Goal: Task Accomplishment & Management: Complete application form

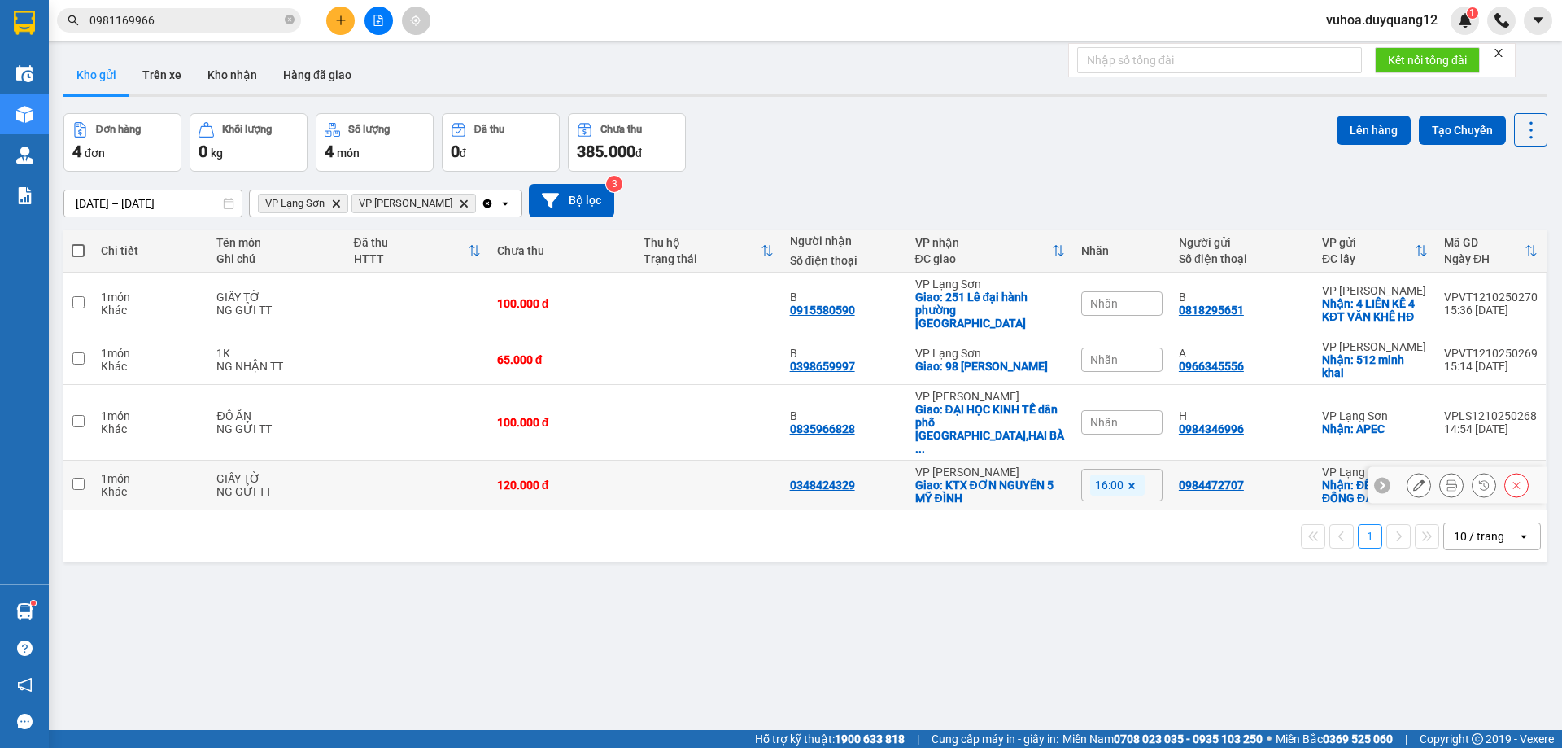
click at [1380, 481] on icon at bounding box center [1382, 485] width 5 height 9
click at [77, 477] on input "checkbox" at bounding box center [78, 483] width 12 height 12
checkbox input "true"
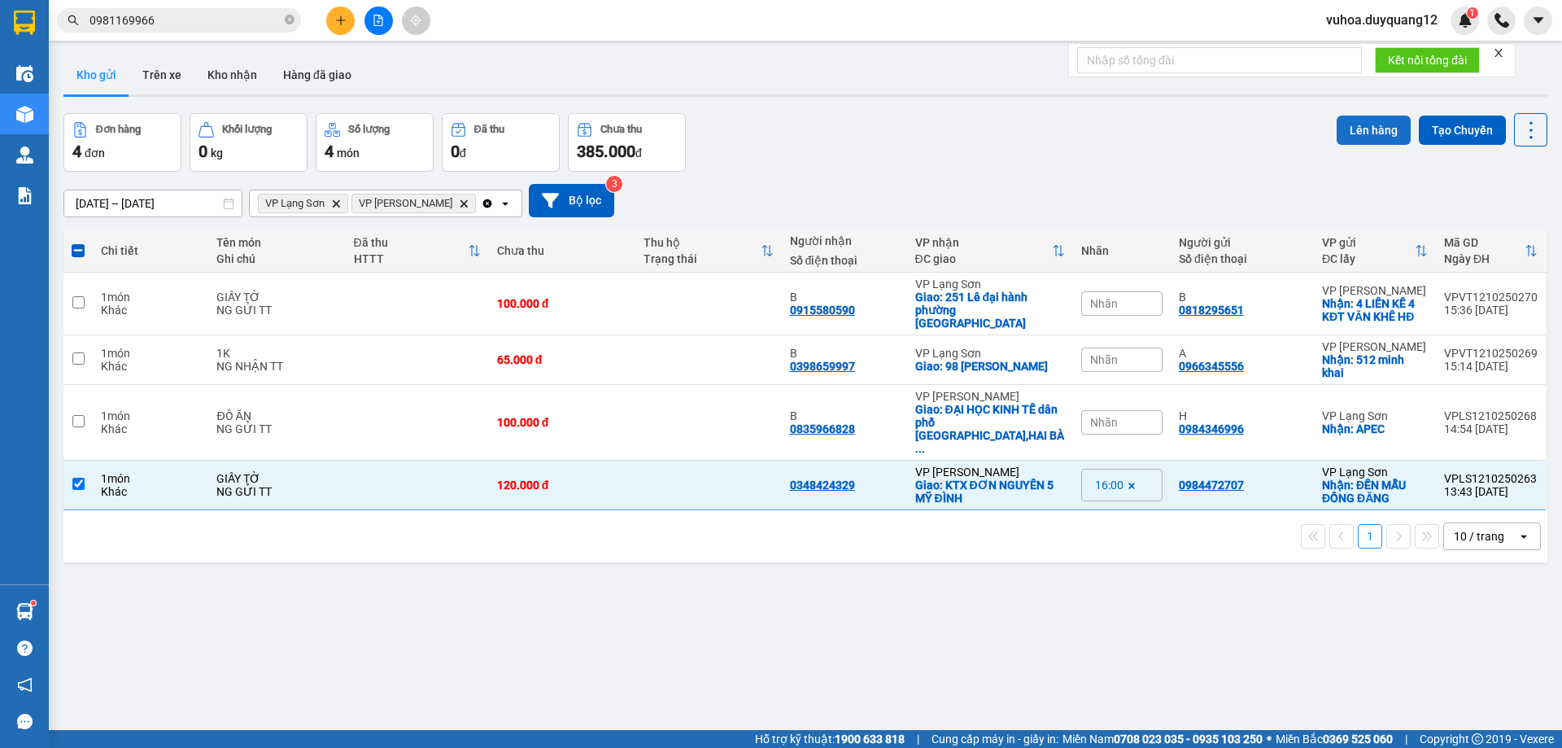
click at [1367, 133] on button "Lên hàng" at bounding box center [1374, 130] width 74 height 29
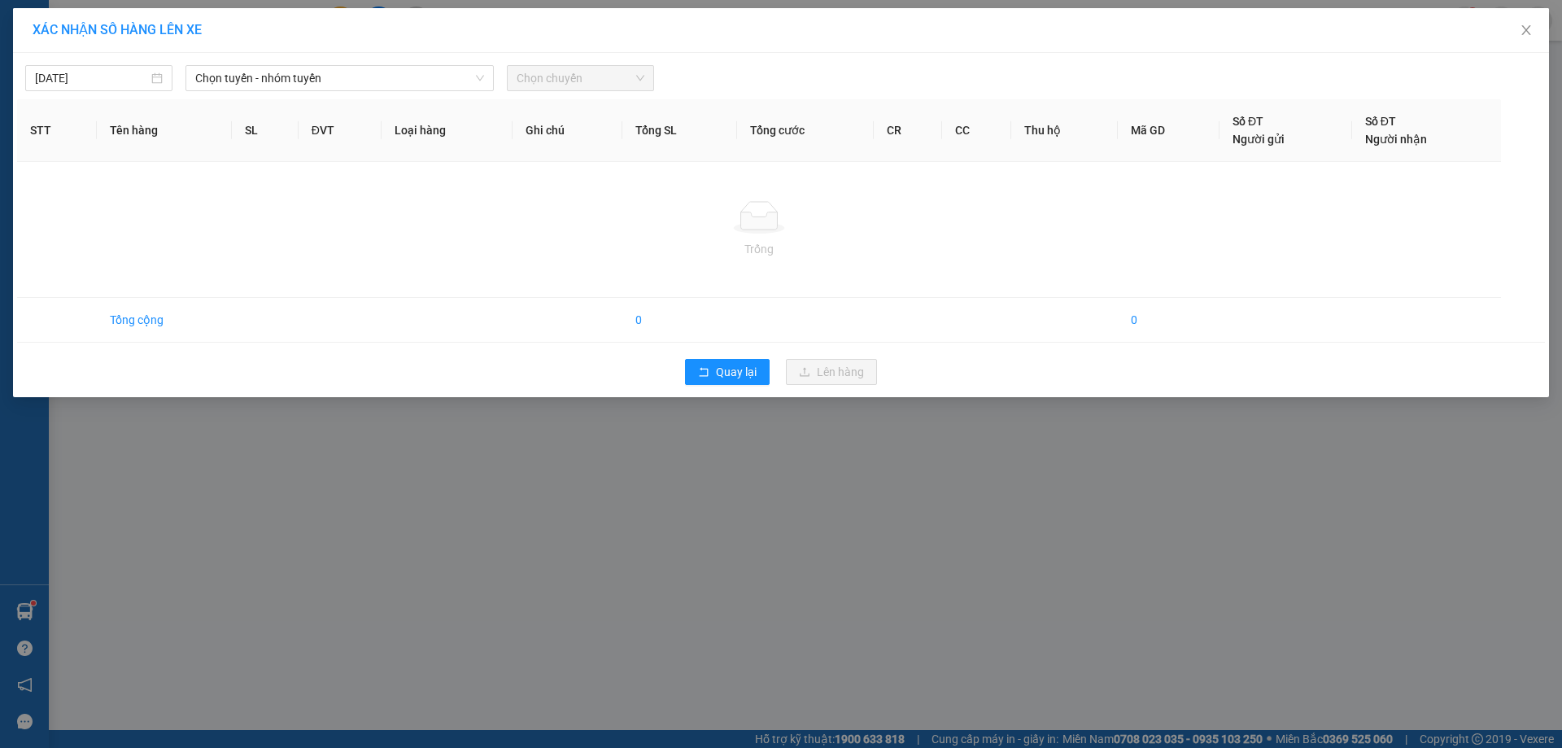
click at [927, 559] on div "XÁC NHẬN SỐ HÀNG LÊN XE [DATE] Chọn tuyến - nhóm tuyến Chọn chuyến STT Tên hàng…" at bounding box center [781, 374] width 1562 height 748
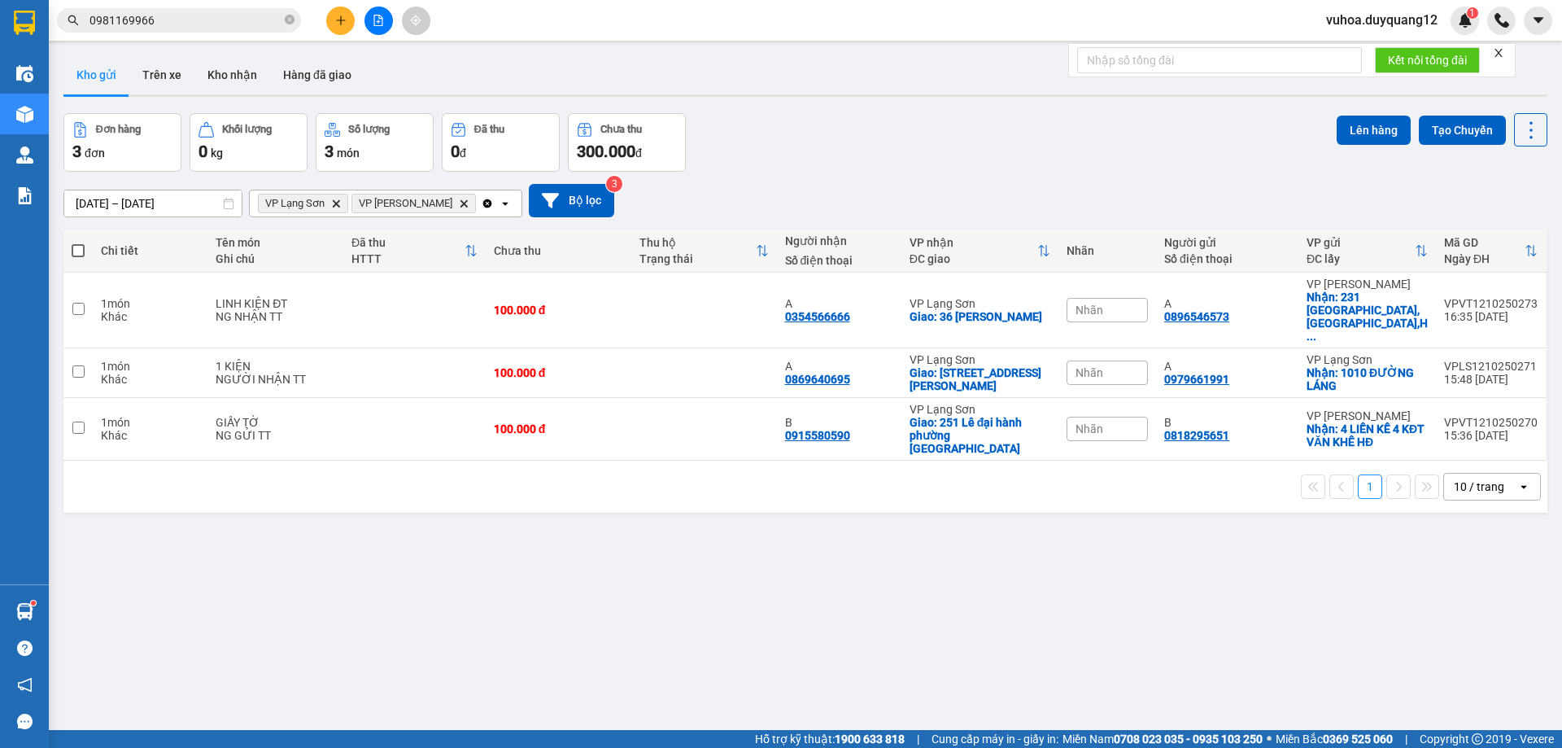
click at [909, 542] on div "ver 1.8.146 Kho gửi Trên xe Kho nhận Hàng đã giao Đơn hàng 3 đơn Khối lượng 0 k…" at bounding box center [805, 423] width 1497 height 748
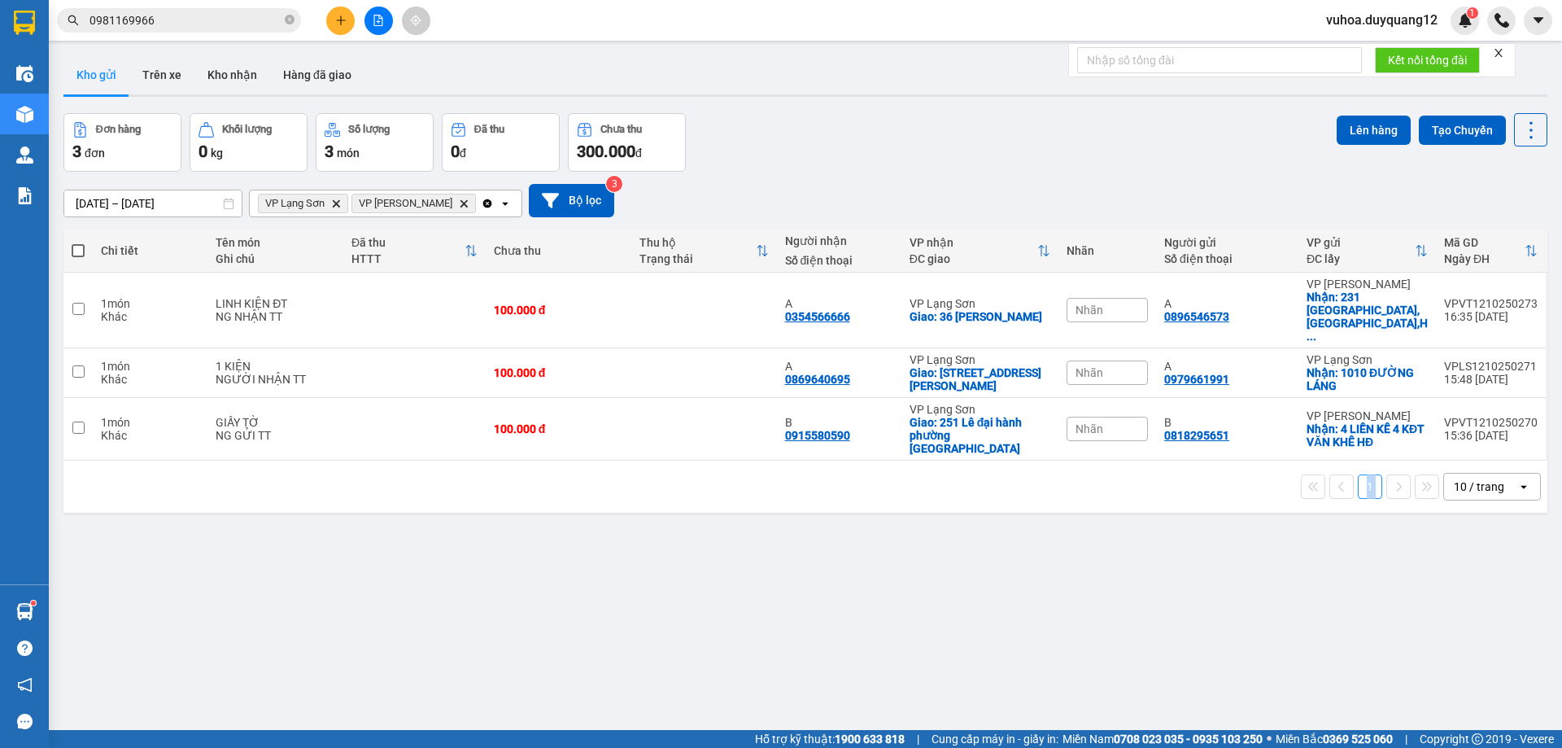
click at [909, 542] on div "ver 1.8.146 Kho gửi Trên xe Kho nhận Hàng đã giao Đơn hàng 3 đơn Khối lượng 0 k…" at bounding box center [805, 423] width 1497 height 748
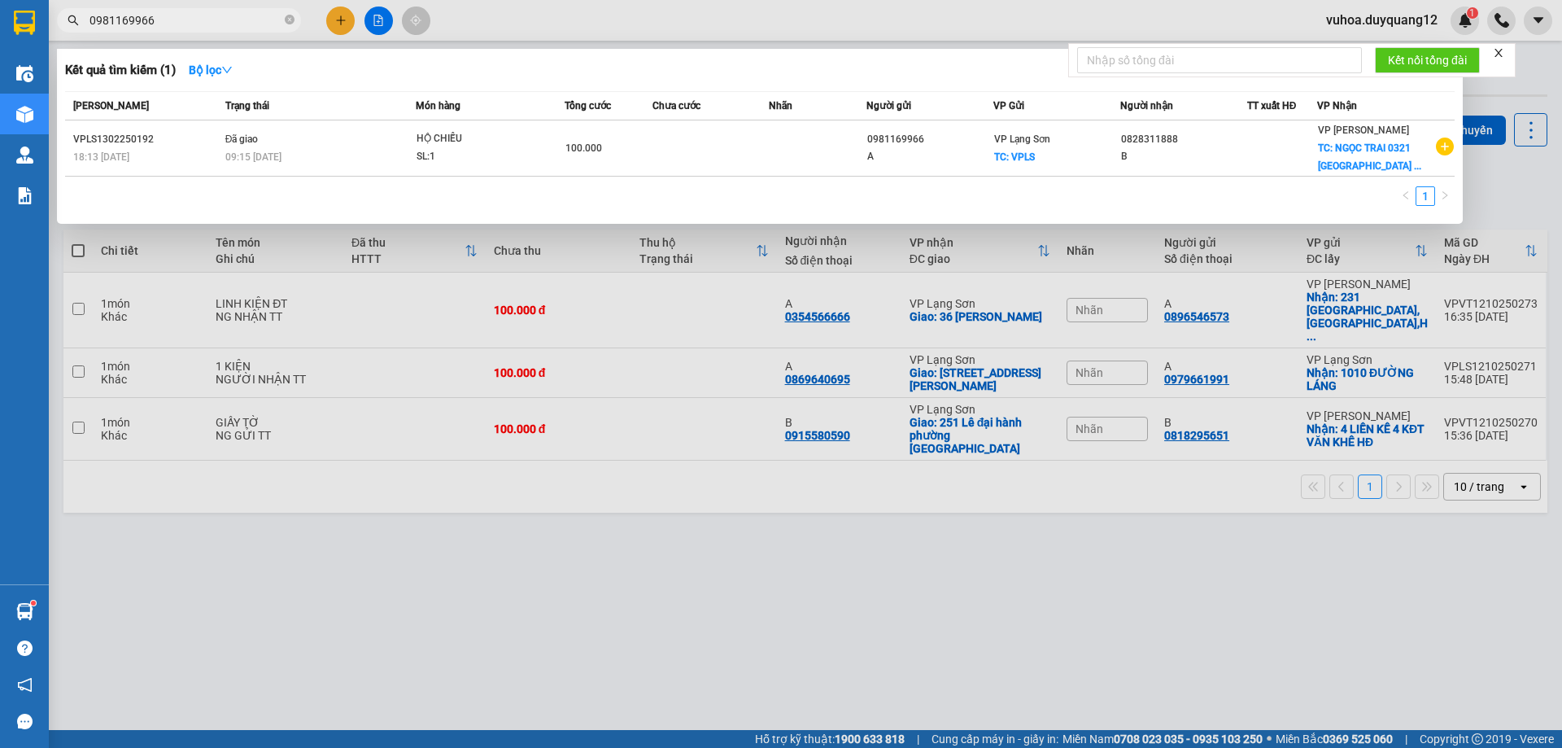
click at [296, 18] on span "0981169966" at bounding box center [179, 20] width 244 height 24
click at [1534, 203] on div at bounding box center [781, 374] width 1562 height 748
click at [288, 23] on icon "close-circle" at bounding box center [290, 20] width 10 height 10
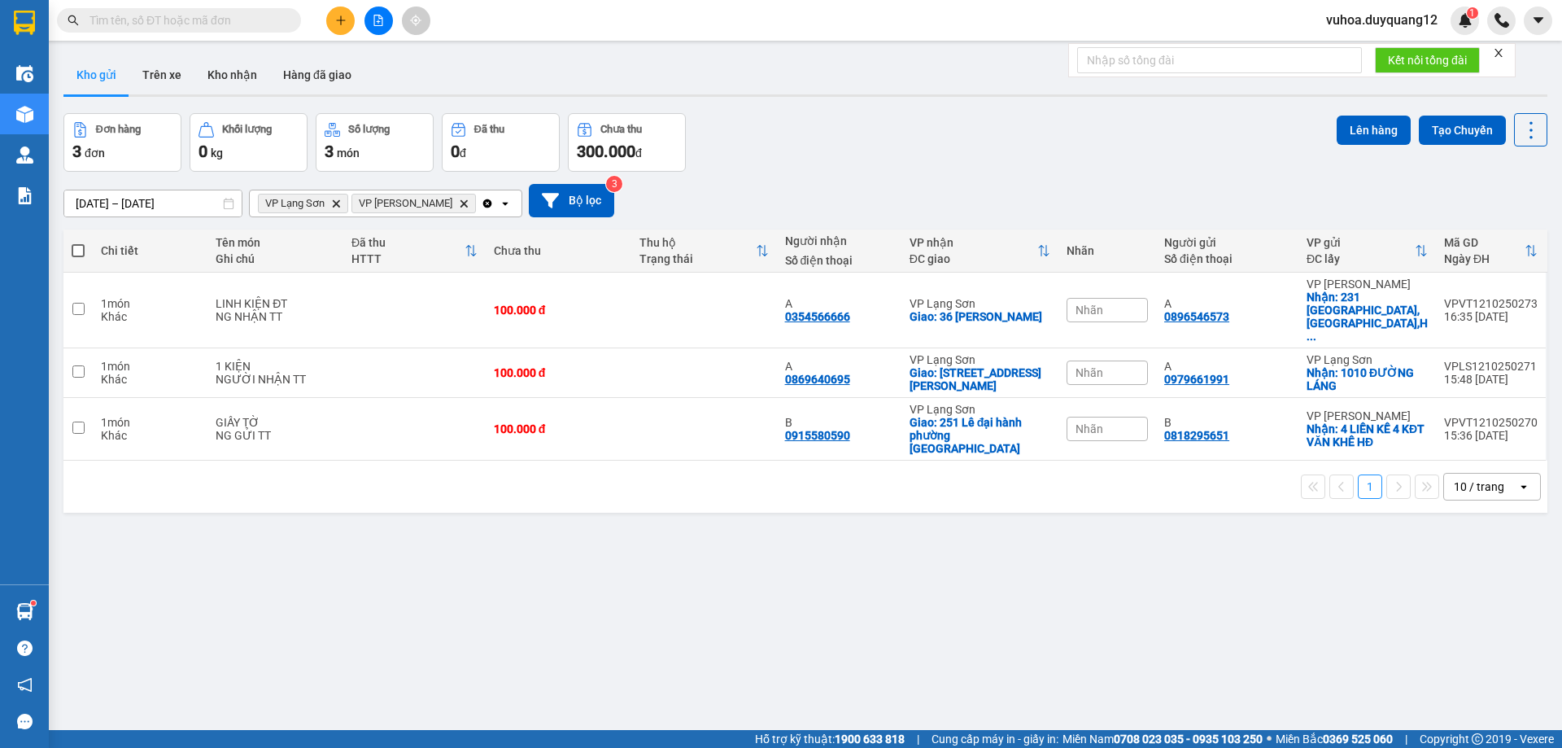
click at [181, 15] on input "text" at bounding box center [185, 20] width 192 height 18
paste input "0915995362"
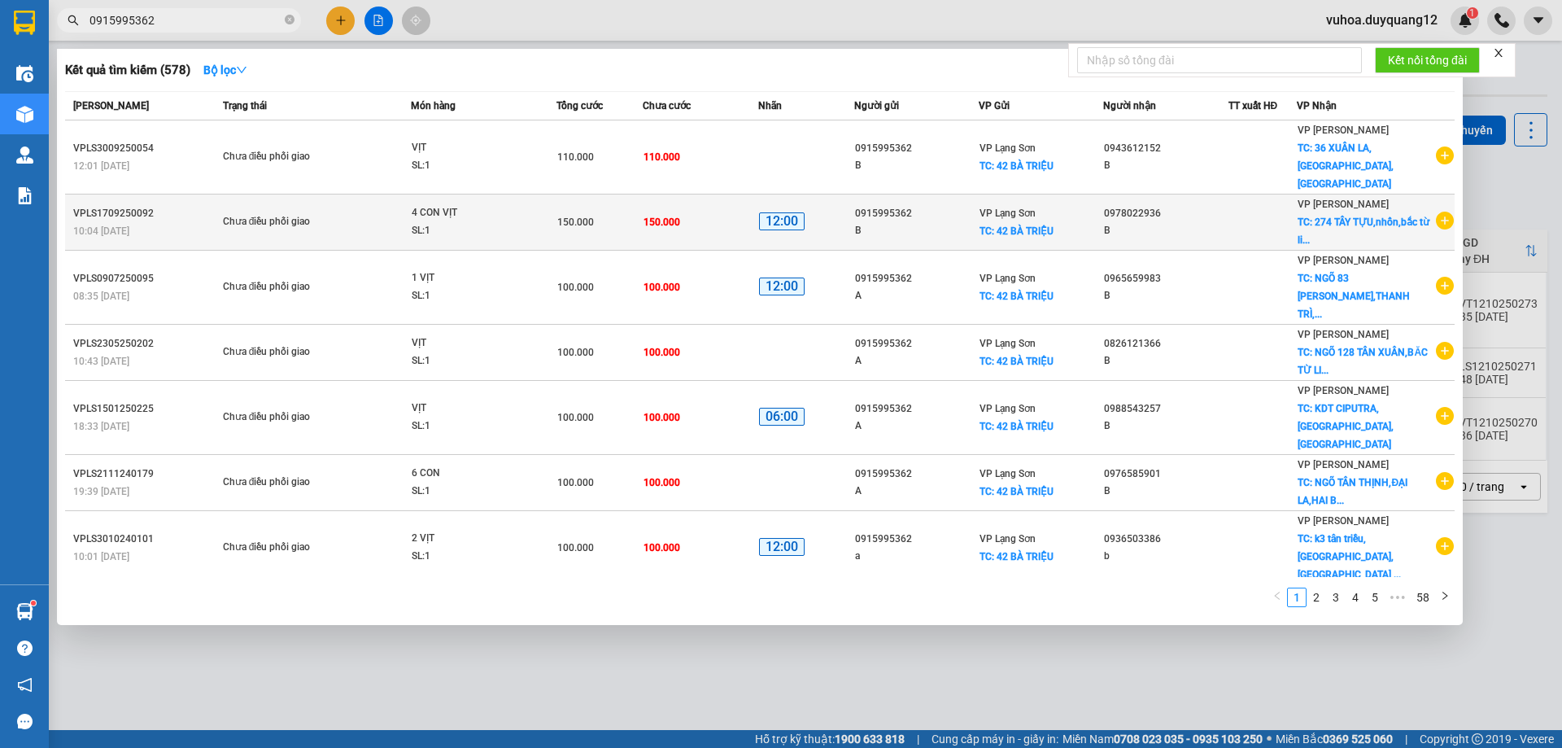
type input "0915995362"
click at [1438, 211] on icon "plus-circle" at bounding box center [1445, 220] width 18 height 18
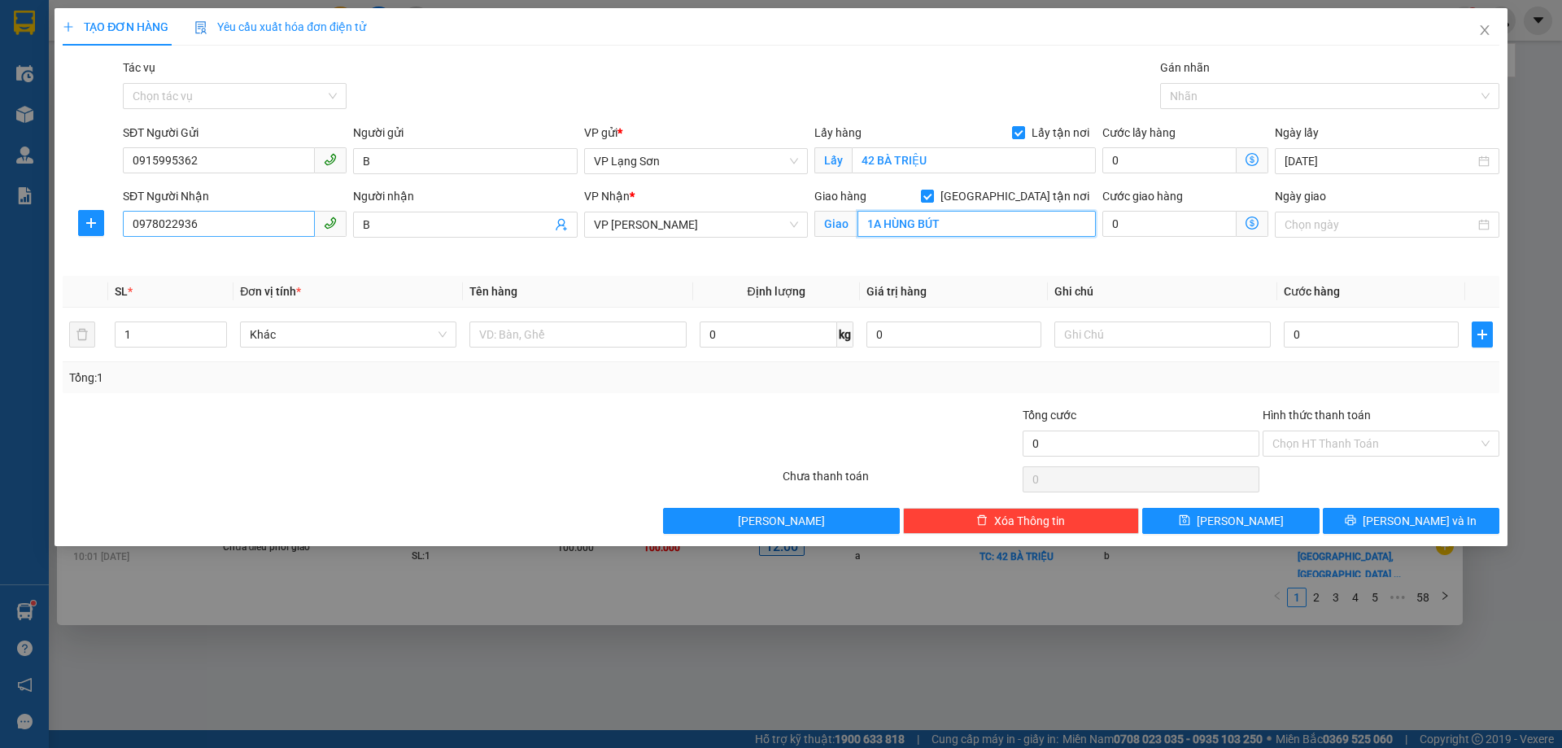
type input "1A HÙNG BÚT"
drag, startPoint x: 196, startPoint y: 225, endPoint x: 96, endPoint y: 216, distance: 100.5
click at [96, 216] on div "SĐT Người Nhận 0978022936 0978022936 Người nhận B VP Nhận * VP Minh Khai Giao h…" at bounding box center [781, 225] width 1440 height 76
type input "0904355555"
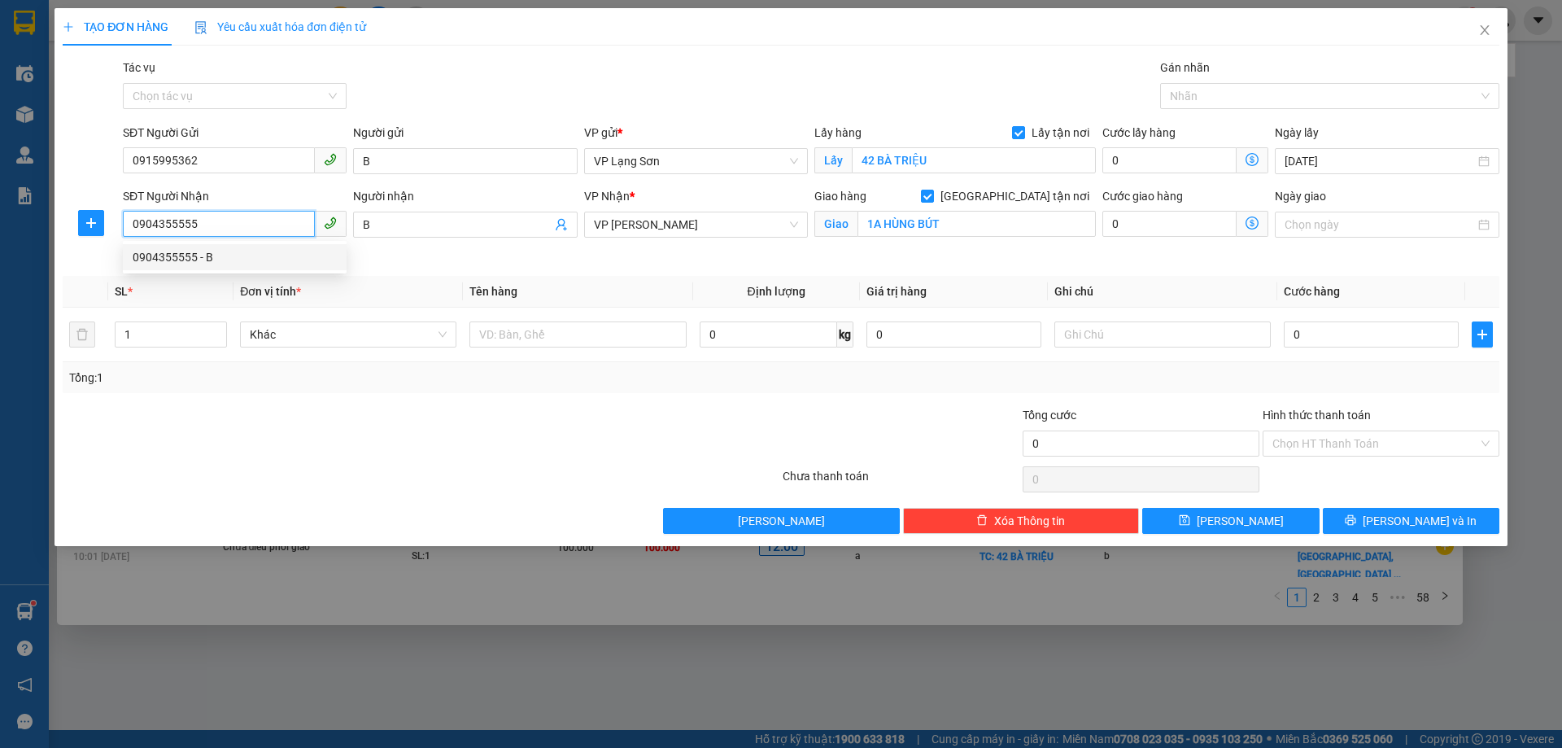
drag, startPoint x: 208, startPoint y: 259, endPoint x: 403, endPoint y: 264, distance: 194.5
click at [209, 259] on div "0904355555 - B" at bounding box center [235, 257] width 204 height 18
type input "1A HÀNG BÚT,HOÀN KIẾM,[GEOGRAPHIC_DATA]"
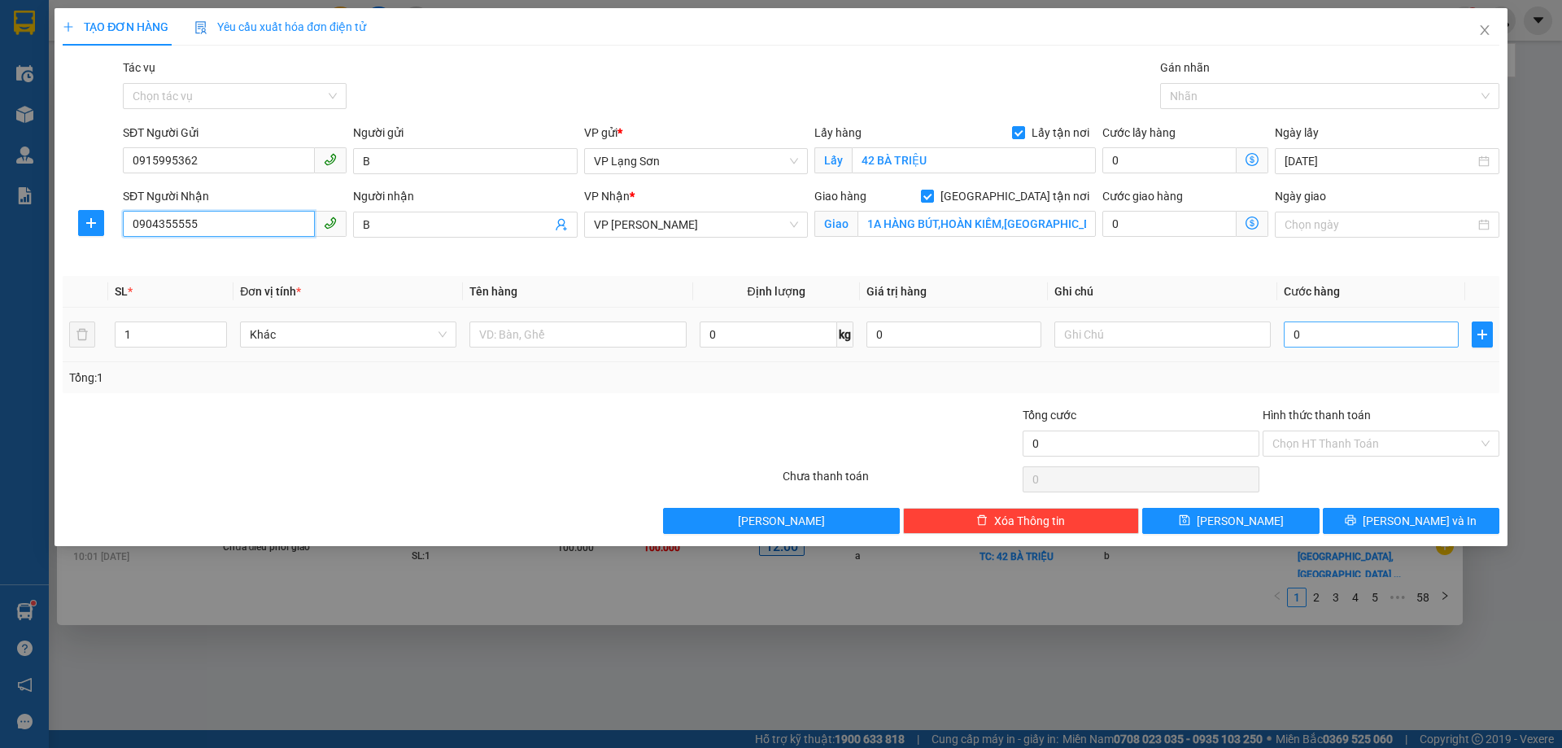
type input "0904355555"
click at [1342, 343] on input "0" at bounding box center [1371, 334] width 175 height 26
type input "1"
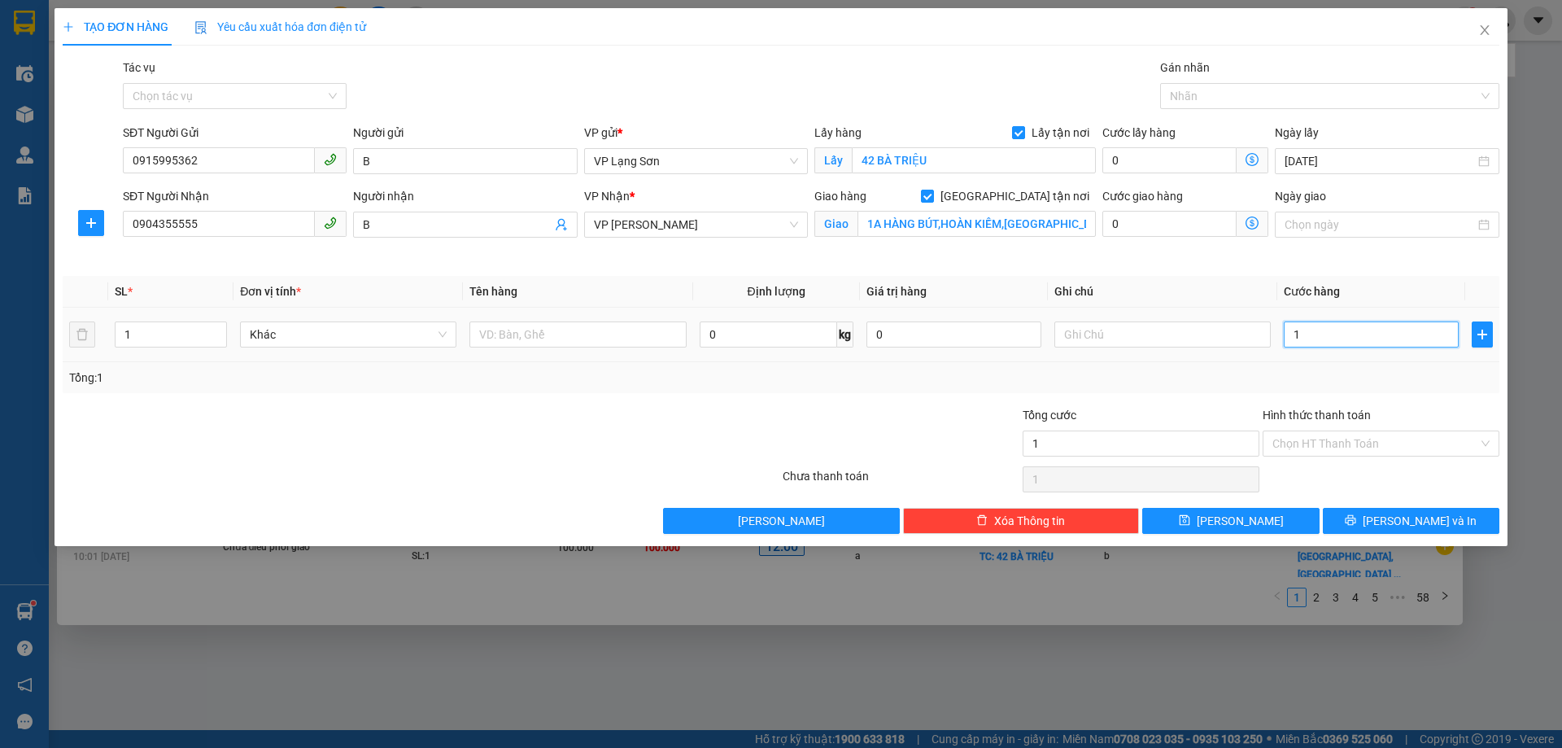
type input "10"
type input "100"
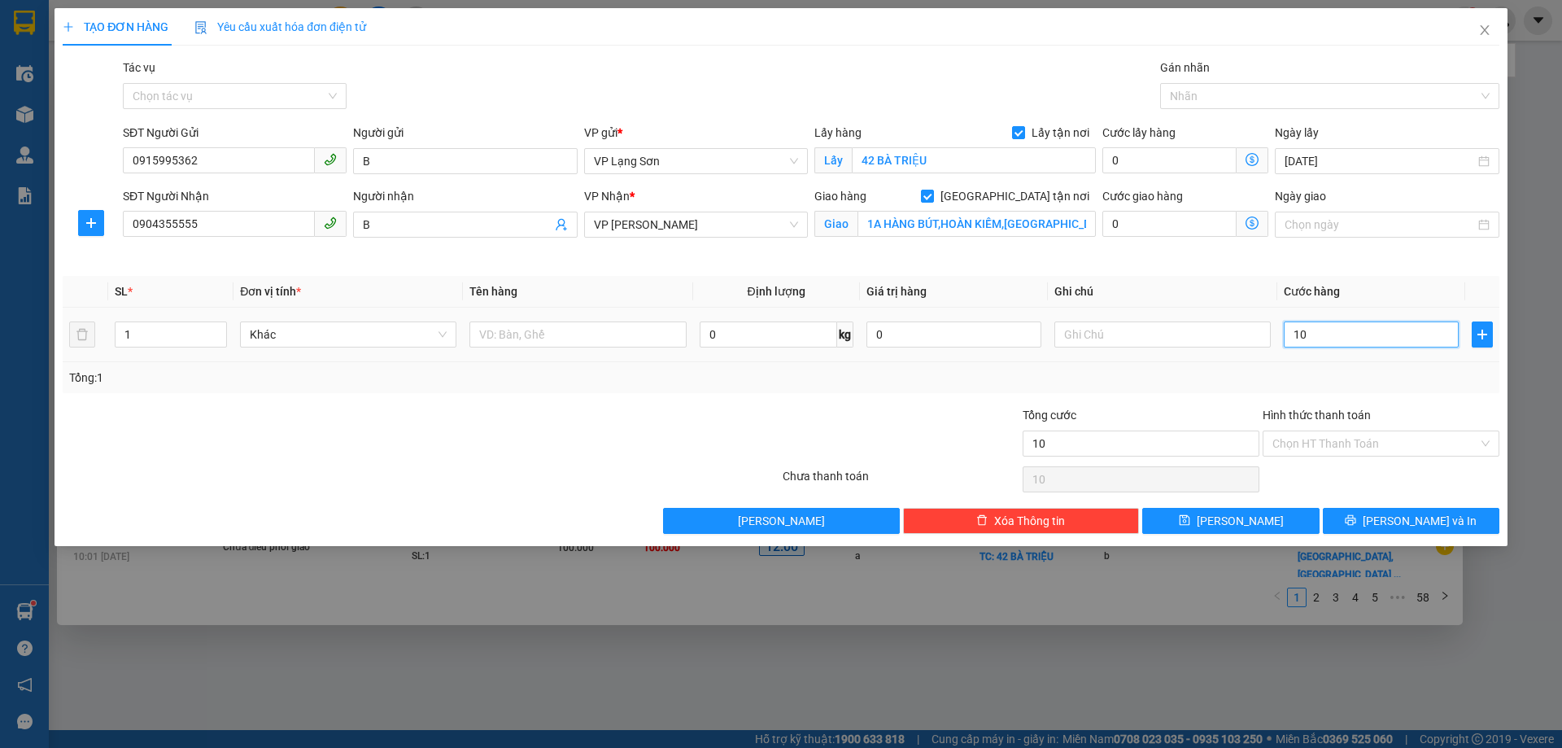
type input "100"
type input "100.000"
click at [1097, 328] on input "text" at bounding box center [1162, 334] width 216 height 26
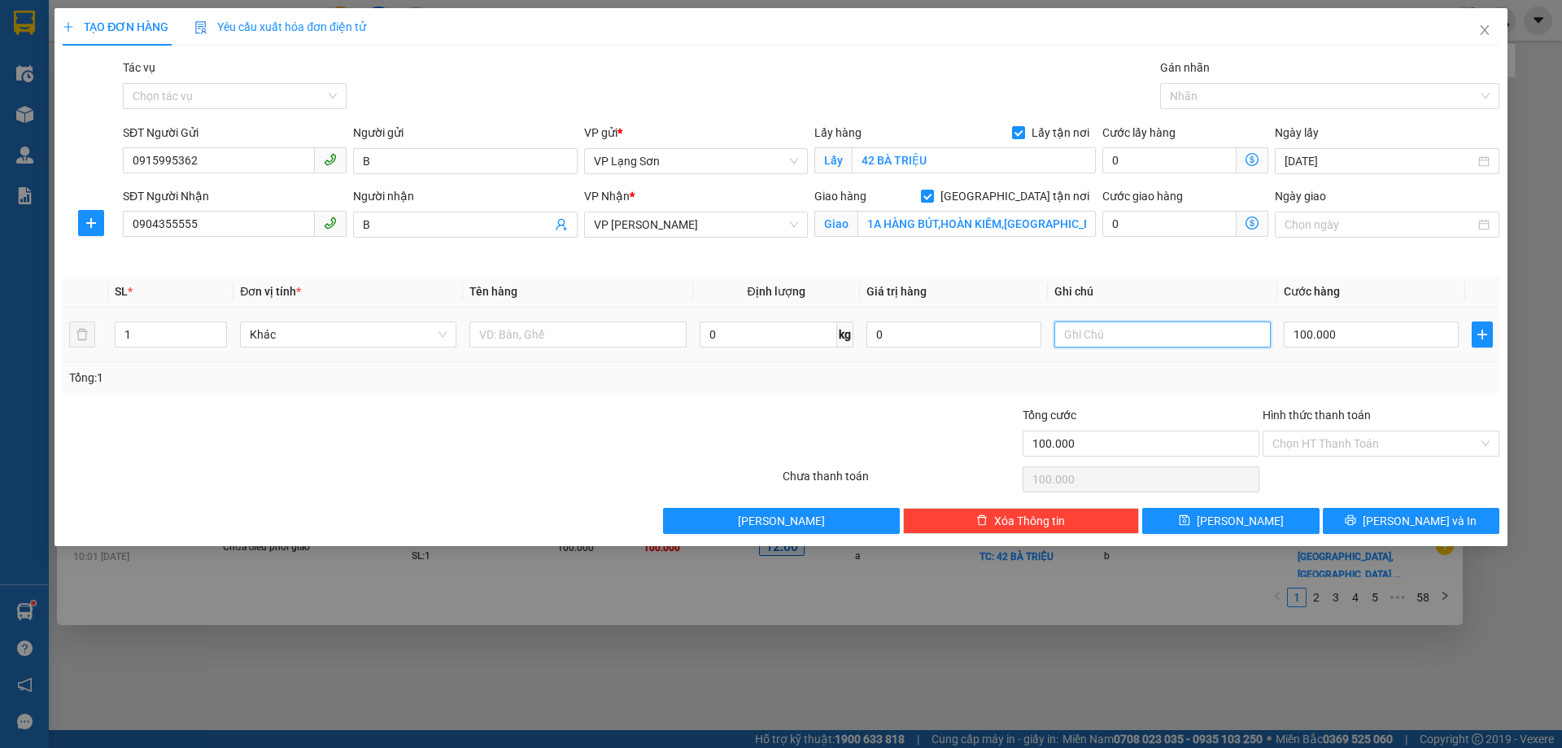
type input "B"
type input "NG GỬI TT"
click at [517, 336] on input "text" at bounding box center [577, 334] width 216 height 26
type input "3 VỊT"
click at [1241, 516] on span "[PERSON_NAME]" at bounding box center [1240, 521] width 87 height 18
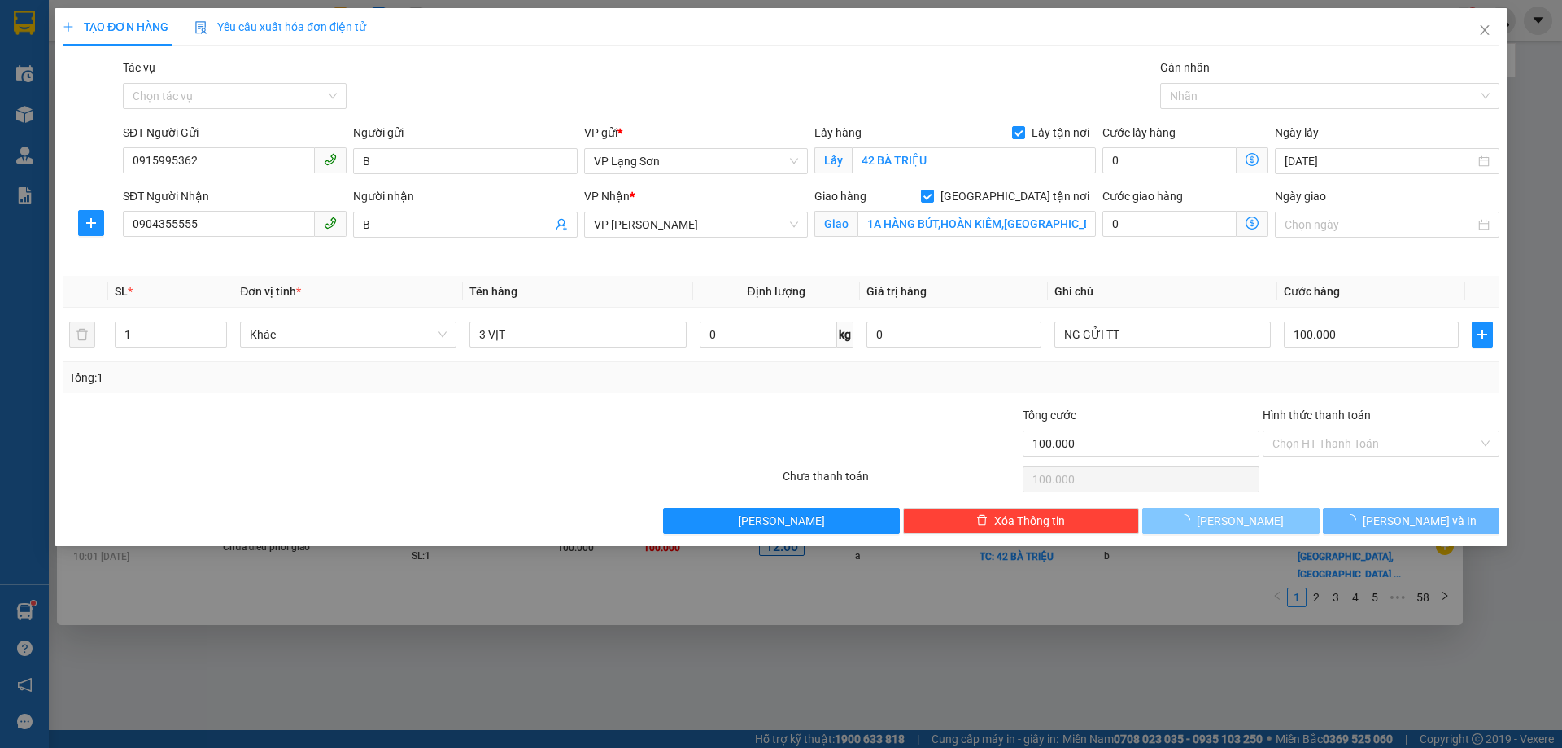
checkbox input "false"
type input "0"
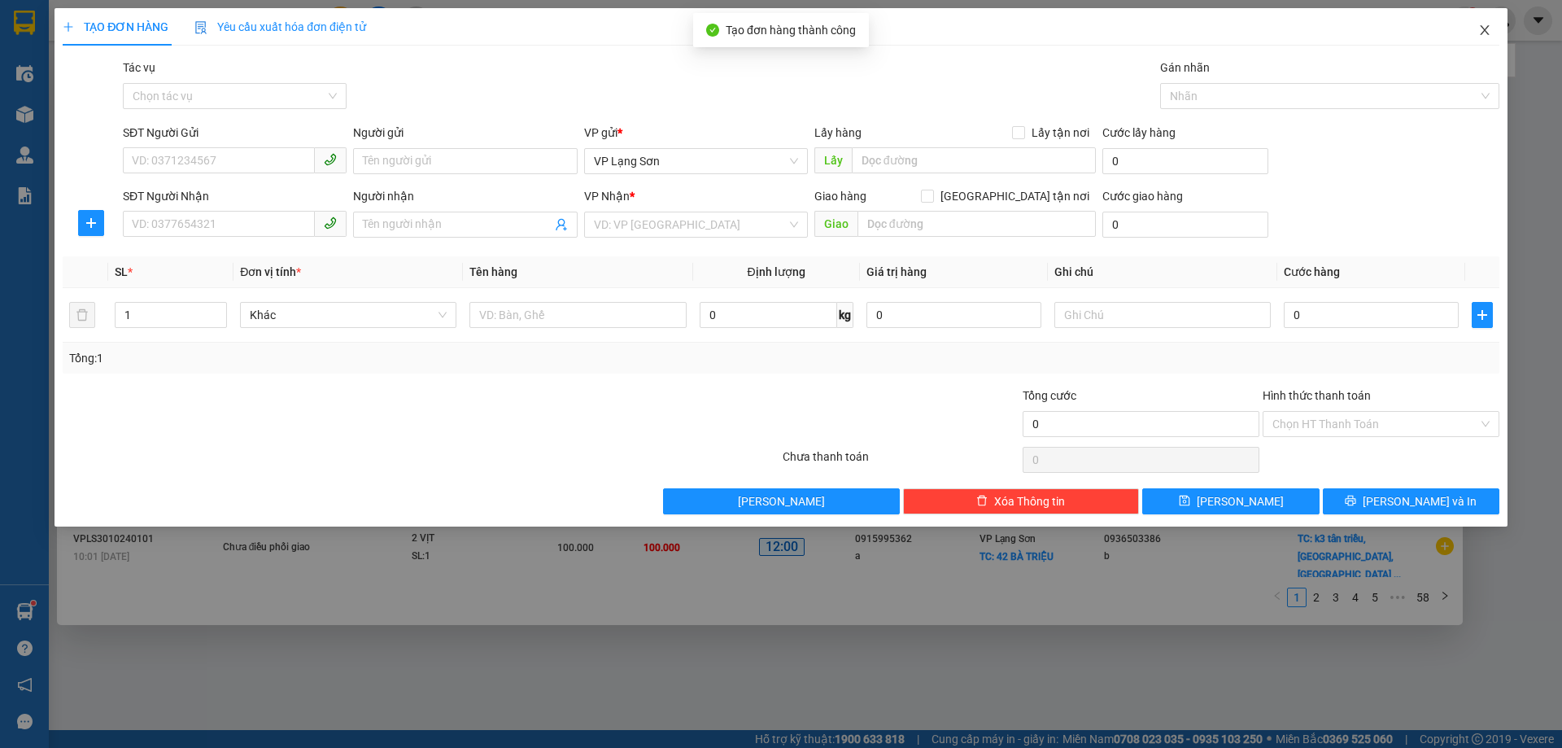
click at [1486, 29] on icon "close" at bounding box center [1484, 30] width 9 height 10
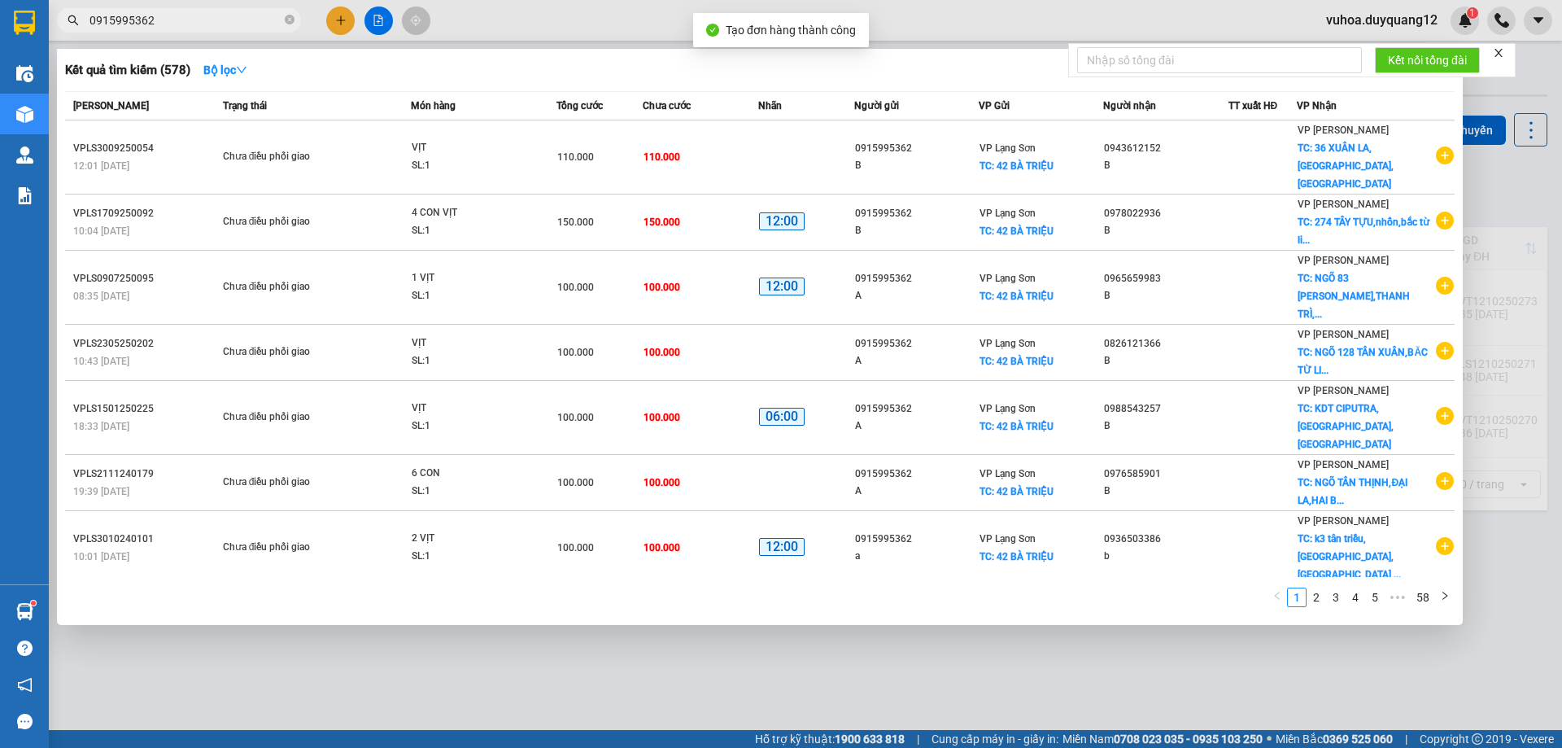
click at [1491, 199] on div at bounding box center [781, 374] width 1562 height 748
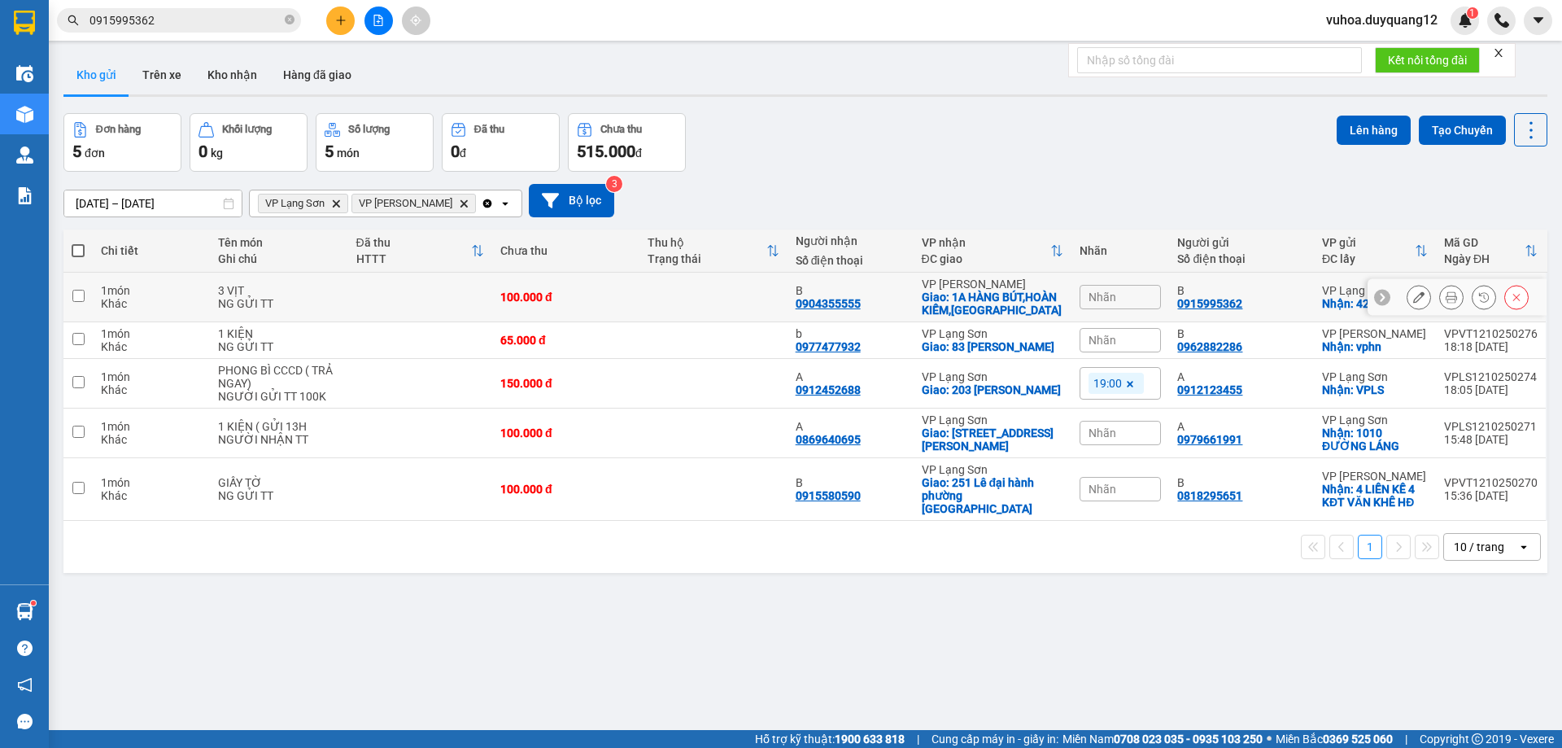
click at [1136, 295] on div "Nhãn" at bounding box center [1119, 297] width 81 height 24
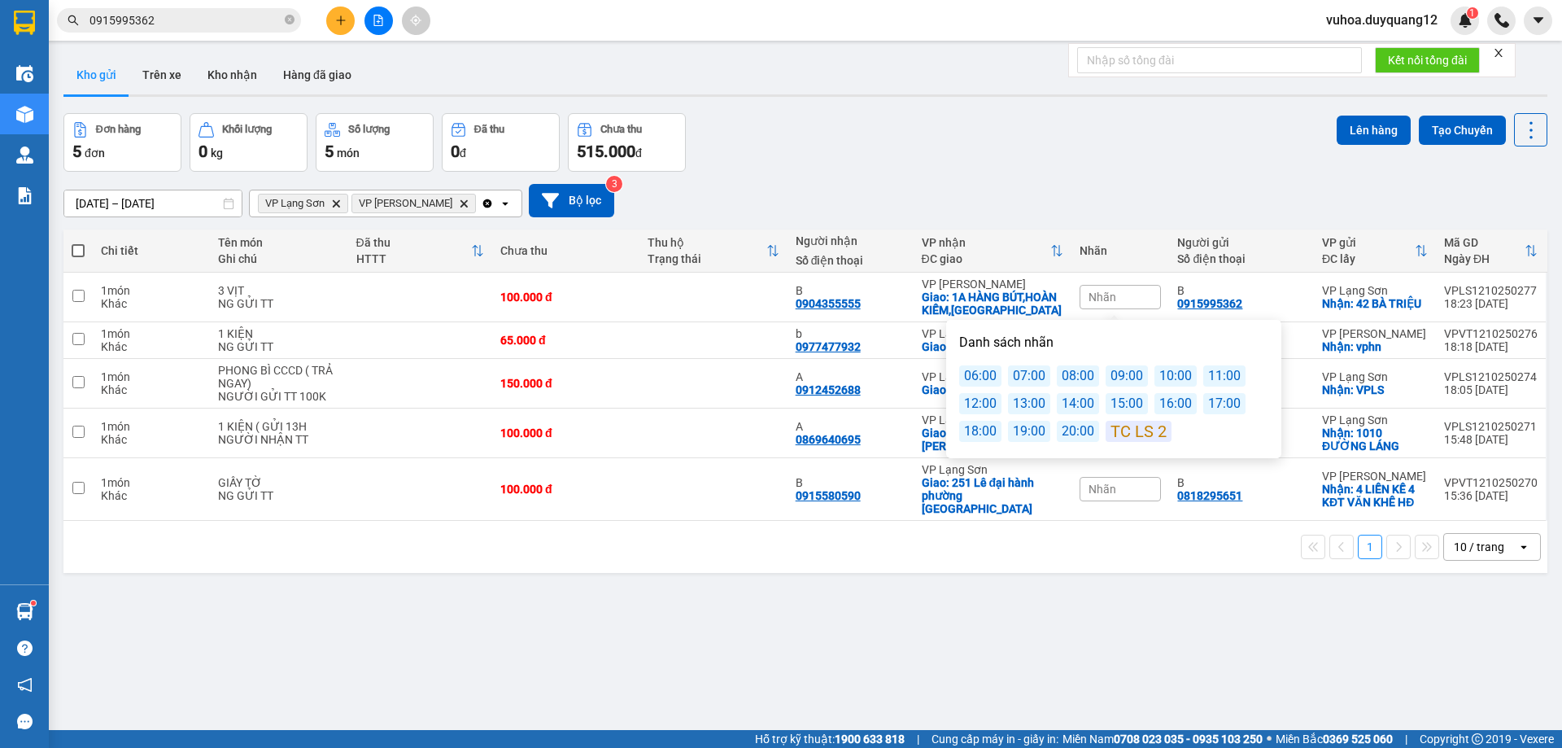
click at [1078, 379] on div "08:00" at bounding box center [1078, 375] width 42 height 21
click at [1004, 714] on div "ver 1.8.146 Kho gửi Trên xe Kho nhận Hàng đã giao Đơn hàng 5 đơn Khối lượng 0 k…" at bounding box center [805, 423] width 1497 height 748
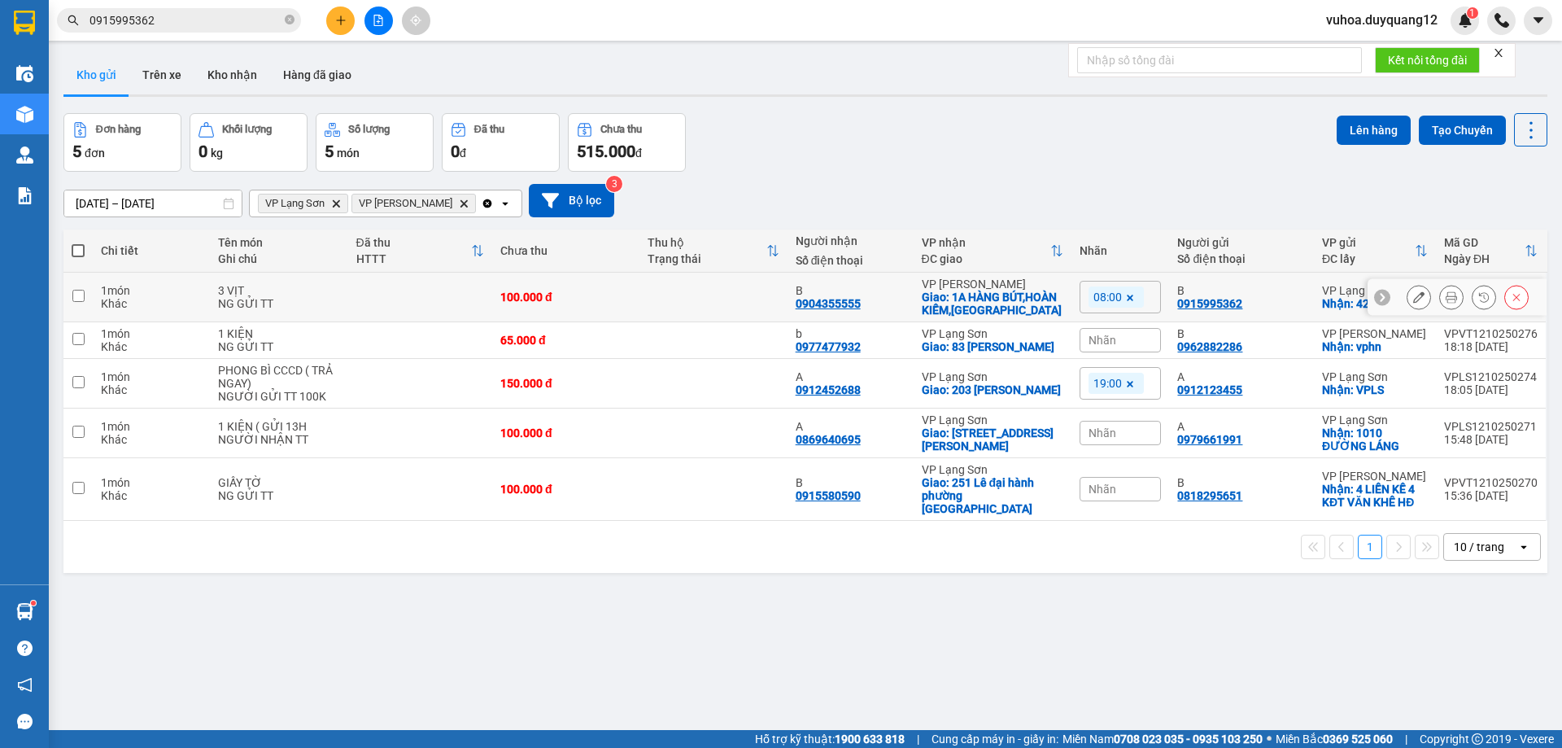
click at [1376, 296] on icon at bounding box center [1381, 296] width 11 height 11
drag, startPoint x: 1170, startPoint y: 303, endPoint x: 1375, endPoint y: 308, distance: 205.1
click at [1409, 312] on tr "1 món Khác 3 VỊT NG GỬI TT 100.000 đ B 0904355555 VP [PERSON_NAME]: 1A [GEOGRAP…" at bounding box center [805, 298] width 1484 height 50
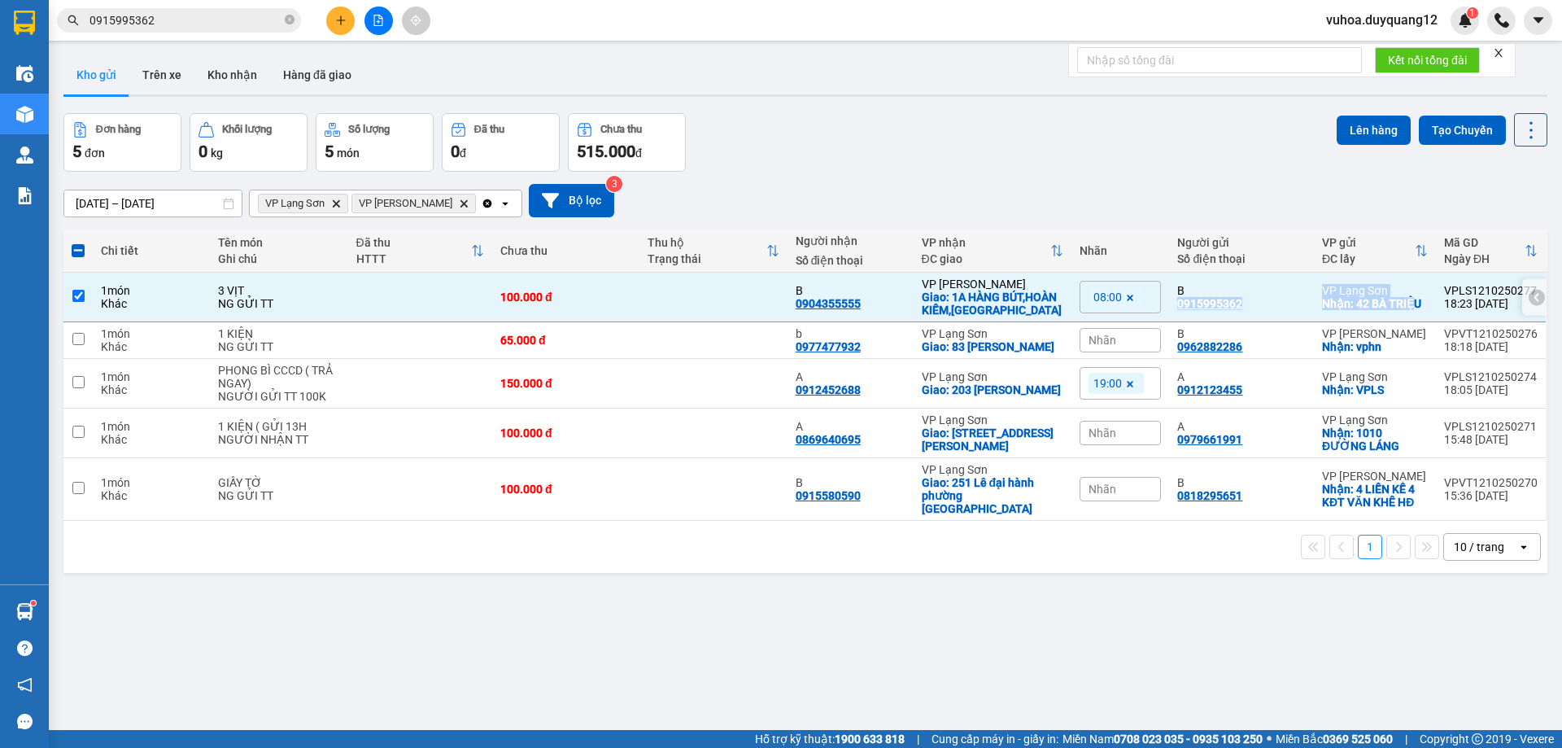
copy tr "0915995362 VP Lạng Sơn Nhận: 42 BÀ TRIỆ"
click at [81, 295] on input "checkbox" at bounding box center [78, 296] width 12 height 12
checkbox input "false"
